Goal: Navigation & Orientation: Understand site structure

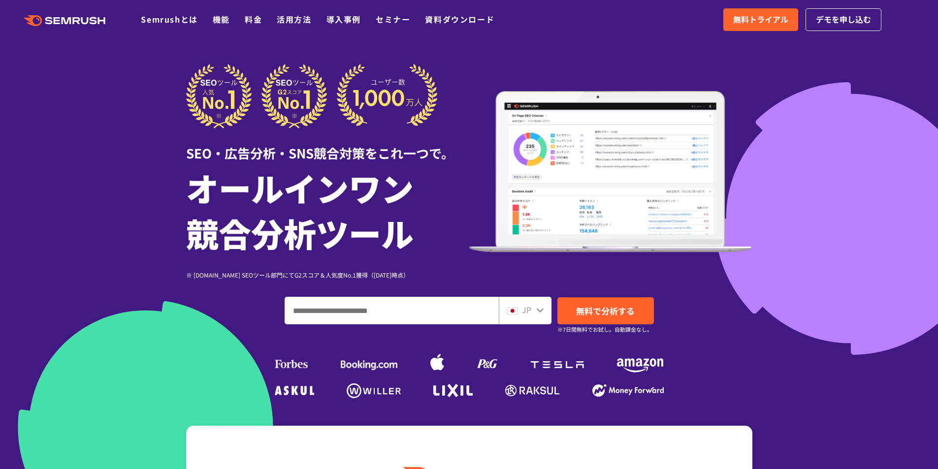
click at [537, 305] on div at bounding box center [540, 309] width 8 height 13
click at [545, 302] on div "JP" at bounding box center [525, 311] width 53 height 28
click at [544, 313] on icon at bounding box center [540, 310] width 8 height 8
click at [517, 313] on img at bounding box center [512, 311] width 11 height 8
click at [517, 312] on img at bounding box center [512, 311] width 11 height 8
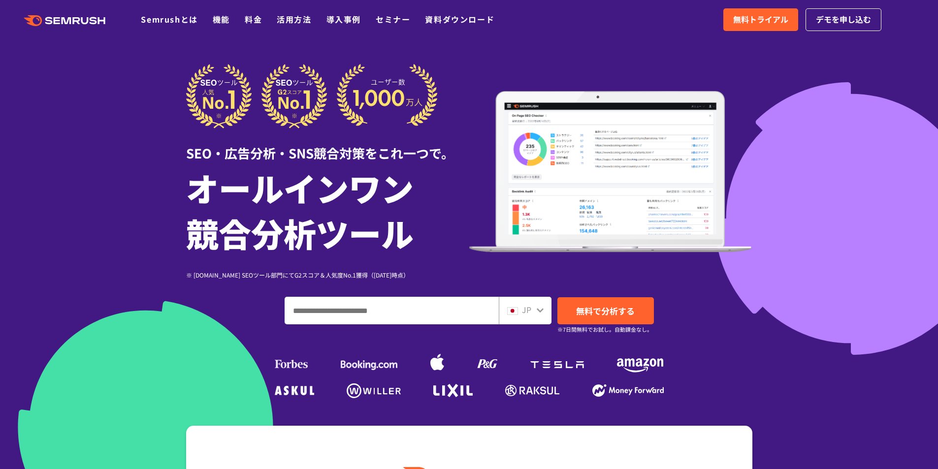
click at [517, 312] on img at bounding box center [512, 311] width 11 height 8
click at [711, 240] on img at bounding box center [610, 172] width 283 height 162
click at [809, 254] on div at bounding box center [469, 274] width 938 height 549
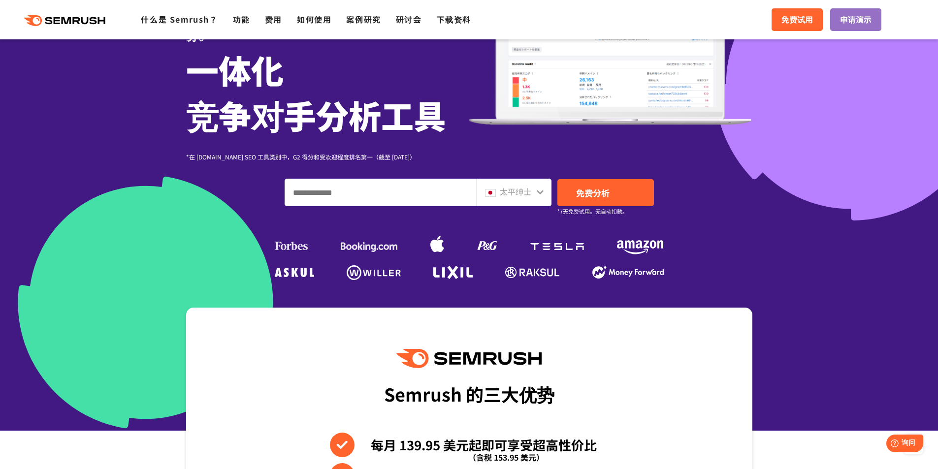
scroll to position [52, 0]
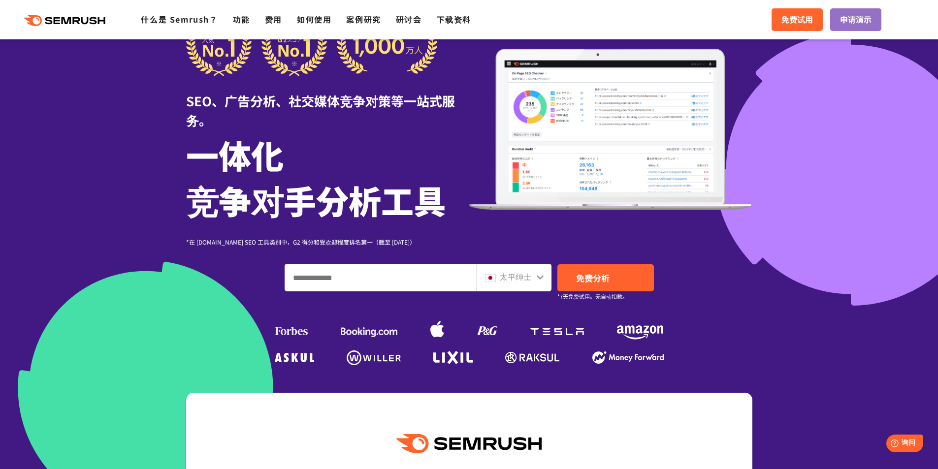
click at [499, 275] on div "太平绅士" at bounding box center [512, 277] width 54 height 13
click at [495, 273] on div "太平绅士" at bounding box center [512, 277] width 54 height 13
click at [496, 273] on span at bounding box center [490, 277] width 11 height 12
click at [496, 273] on div "太平绅士" at bounding box center [512, 277] width 54 height 13
click at [728, 197] on img at bounding box center [610, 130] width 283 height 162
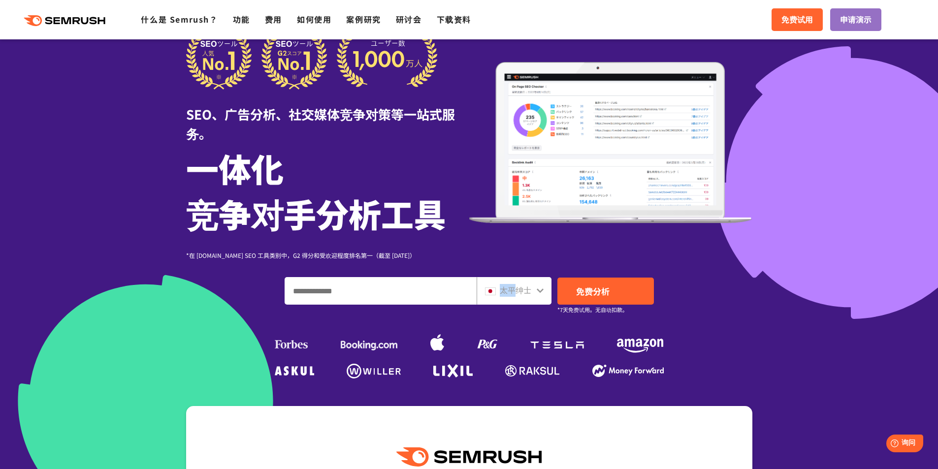
scroll to position [0, 0]
